Goal: Task Accomplishment & Management: Complete application form

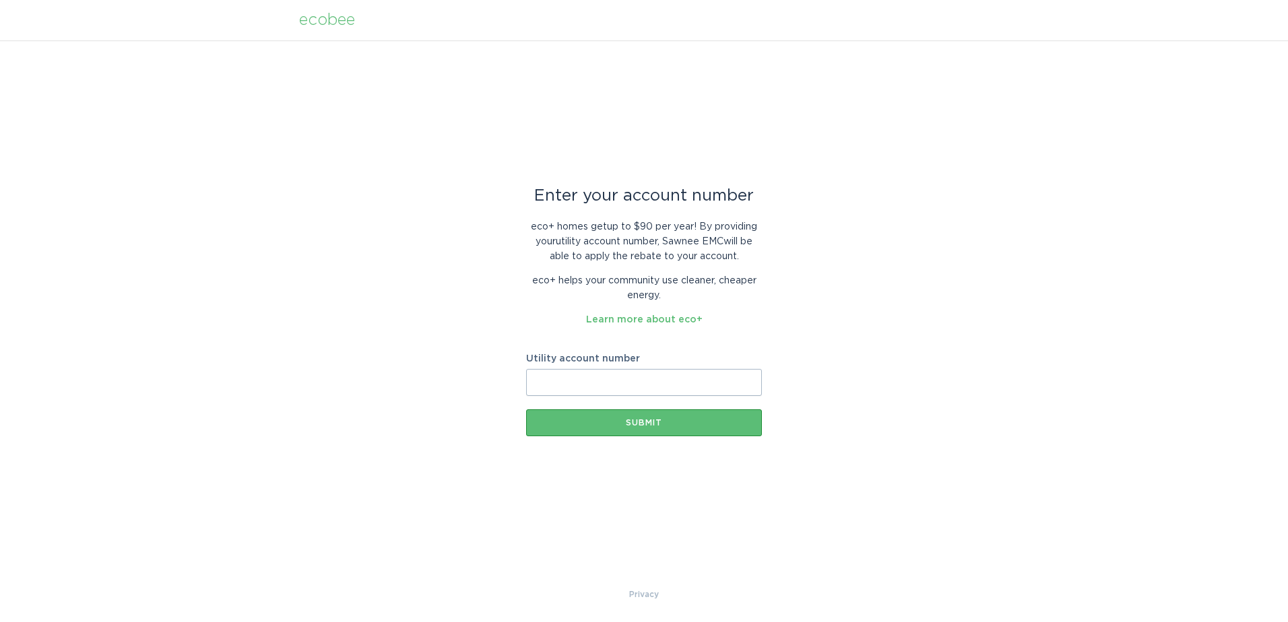
paste input "2202662002"
type input "2202662002"
click at [587, 425] on div "Submit" at bounding box center [644, 423] width 222 height 8
